Goal: Task Accomplishment & Management: Complete application form

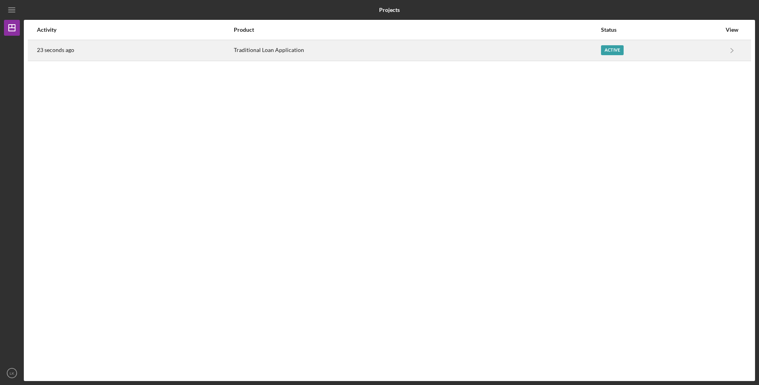
click at [363, 55] on div "Traditional Loan Application" at bounding box center [417, 50] width 366 height 20
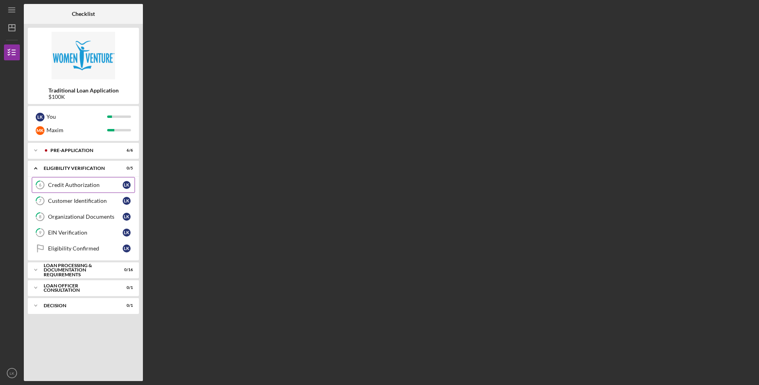
click at [94, 179] on link "6 Credit Authorization L K" at bounding box center [83, 185] width 103 height 16
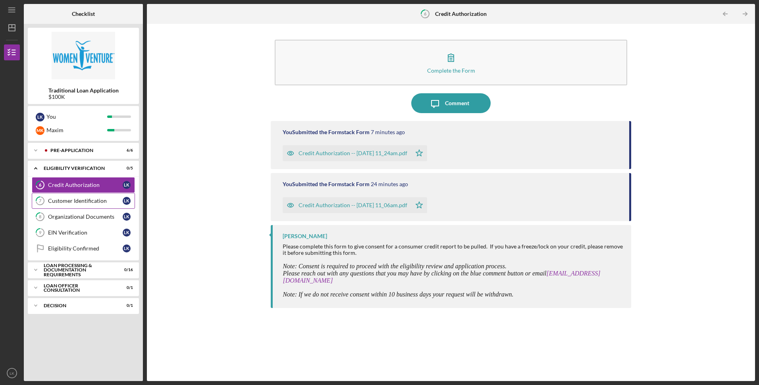
click at [97, 203] on div "Customer Identification" at bounding box center [85, 201] width 75 height 6
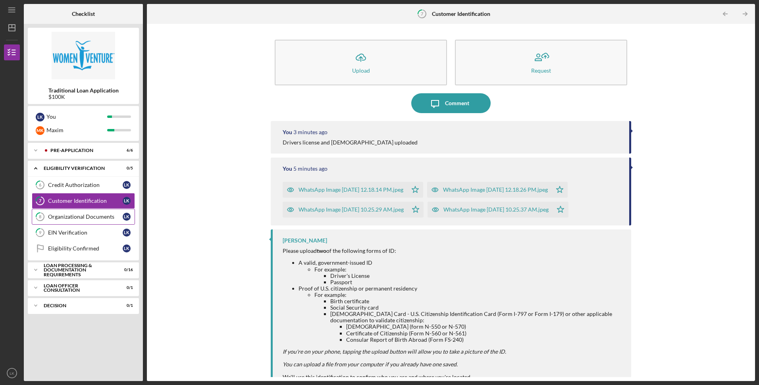
click at [94, 214] on div "Organizational Documents" at bounding box center [85, 216] width 75 height 6
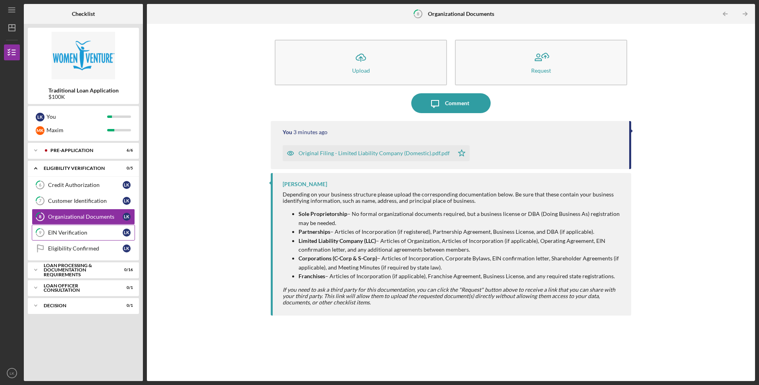
click at [85, 231] on div "EIN Verification" at bounding box center [85, 232] width 75 height 6
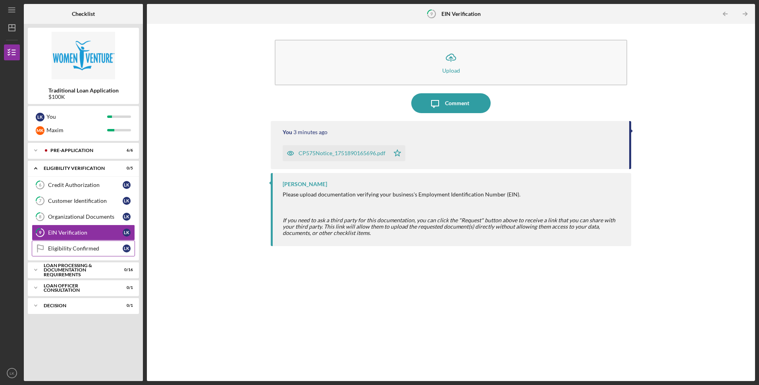
click at [81, 245] on link "Eligibility Confirmed Eligibility Confirmed L K" at bounding box center [83, 248] width 103 height 16
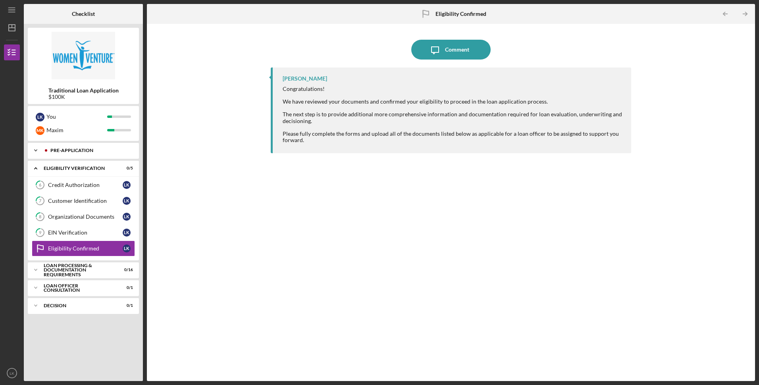
click at [96, 149] on div "Pre-Application" at bounding box center [89, 150] width 79 height 5
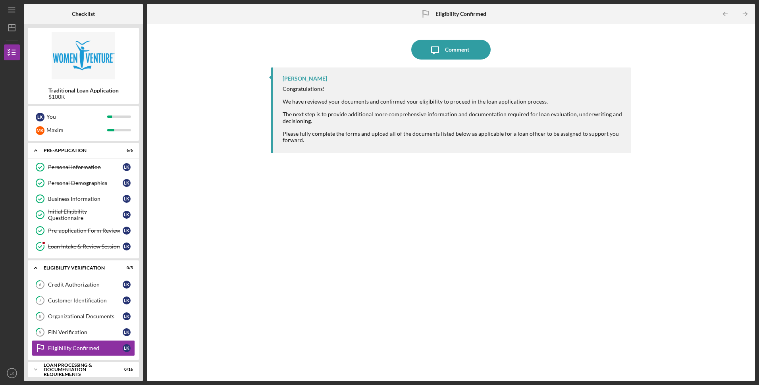
click at [192, 225] on div "Icon/Message Comment [PERSON_NAME] Congratulations! We have reviewed your docum…" at bounding box center [451, 202] width 600 height 349
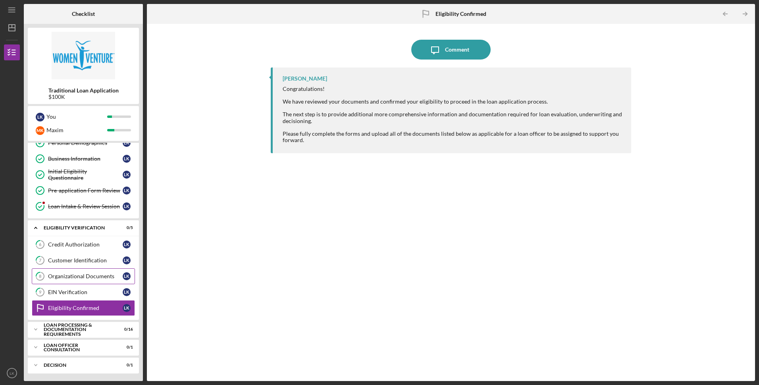
scroll to position [40, 0]
click at [77, 327] on div "Loan Processing & Documentation Requirements" at bounding box center [86, 329] width 85 height 9
click at [92, 242] on div "Credit Authorization" at bounding box center [85, 244] width 75 height 6
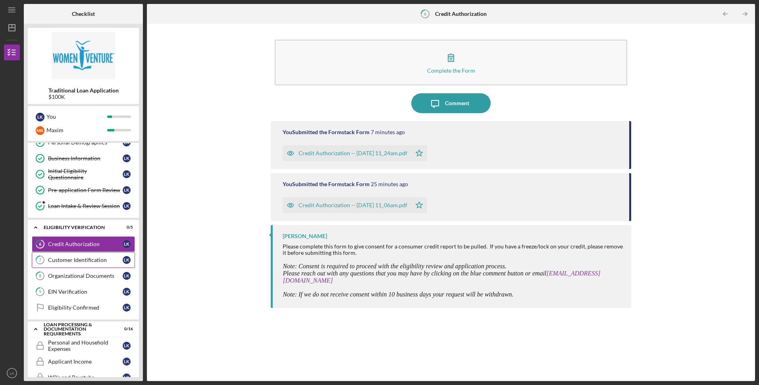
click at [90, 255] on link "7 Customer Identification L K" at bounding box center [83, 260] width 103 height 16
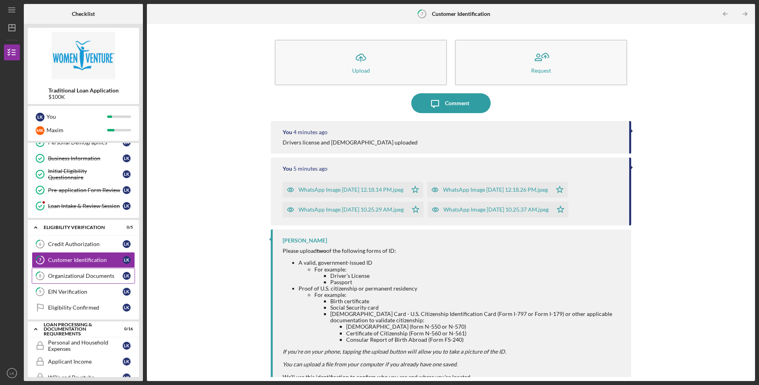
click at [82, 278] on div "Organizational Documents" at bounding box center [85, 276] width 75 height 6
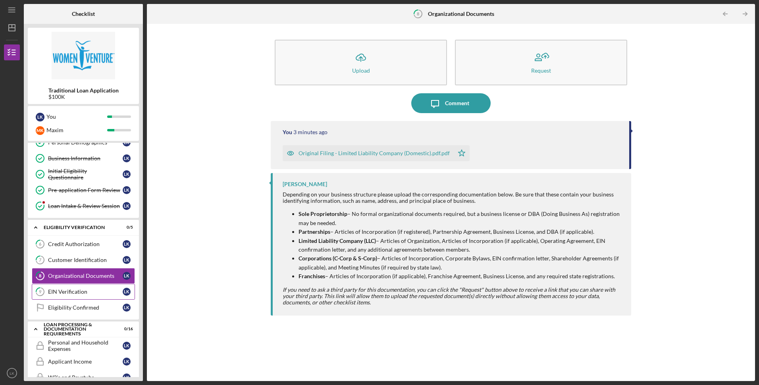
click at [86, 288] on link "9 EIN Verification L K" at bounding box center [83, 292] width 103 height 16
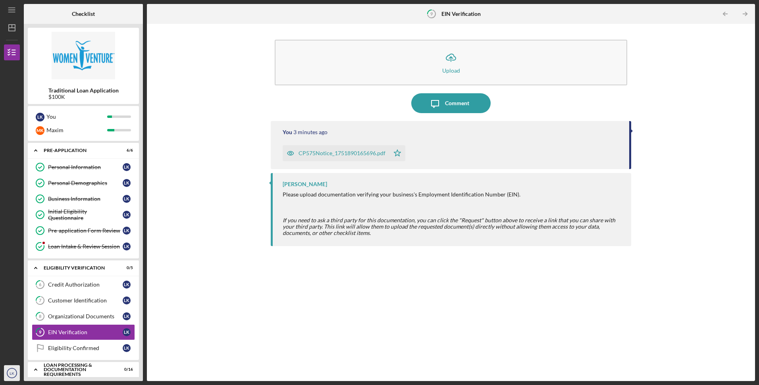
click at [11, 371] on text "LK" at bounding box center [12, 373] width 5 height 4
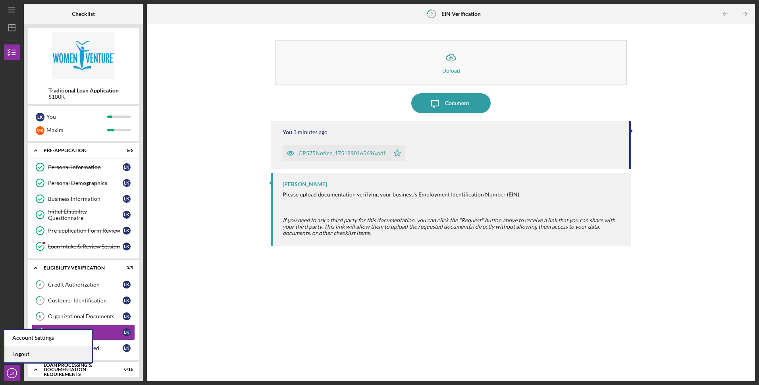
click at [15, 354] on link "Logout" at bounding box center [47, 354] width 87 height 16
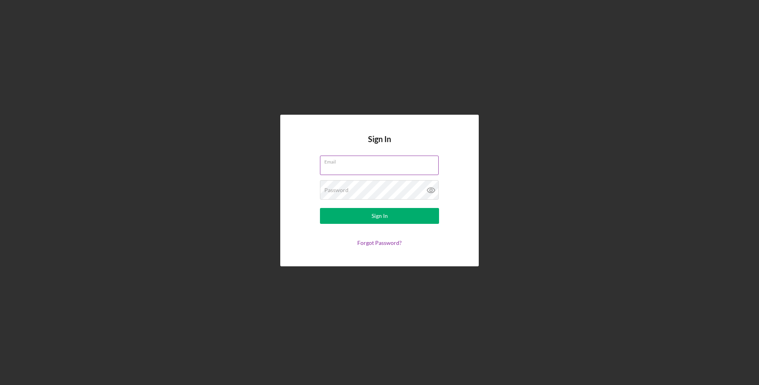
type input "[EMAIL_ADDRESS][DOMAIN_NAME]"
click at [353, 162] on label "Email" at bounding box center [381, 160] width 114 height 9
click at [353, 162] on input "[EMAIL_ADDRESS][DOMAIN_NAME]" at bounding box center [379, 165] width 119 height 19
click at [371, 215] on button "Sign In" at bounding box center [379, 216] width 119 height 16
